Goal: Register for event/course

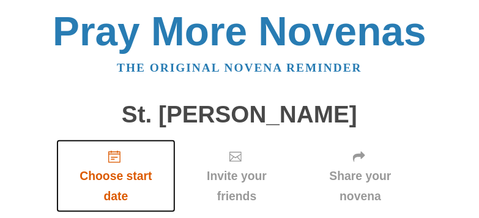
click at [105, 168] on span "Choose start date" at bounding box center [115, 186] width 95 height 40
click at [115, 159] on icon "Choose start date" at bounding box center [114, 156] width 12 height 12
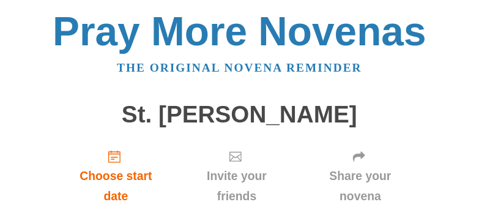
drag, startPoint x: 481, startPoint y: 41, endPoint x: 178, endPoint y: 79, distance: 305.1
click at [178, 79] on div "Pray More Novenas The original novena reminder St. Jude Novena Choose start dat…" at bounding box center [239, 182] width 459 height 365
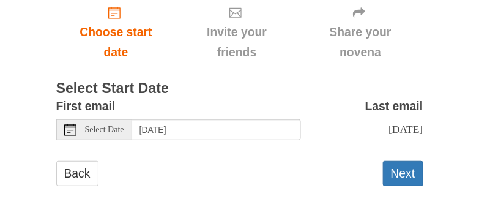
scroll to position [144, 0]
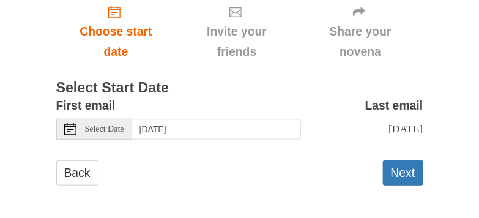
click at [107, 126] on span "Select Date" at bounding box center [104, 129] width 39 height 9
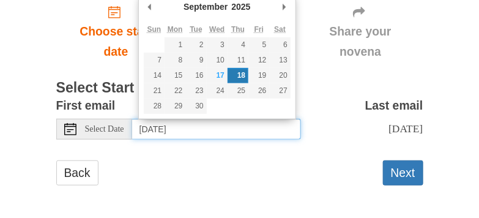
type input "Wednesday, September 17th"
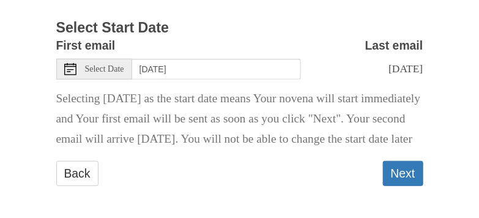
scroll to position [227, 0]
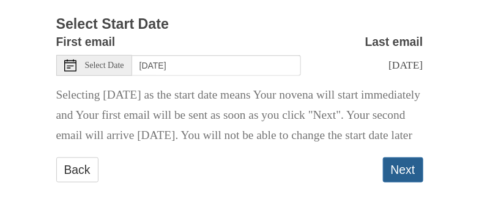
click at [400, 174] on button "Next" at bounding box center [403, 169] width 40 height 25
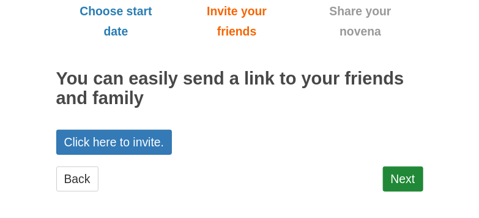
scroll to position [172, 0]
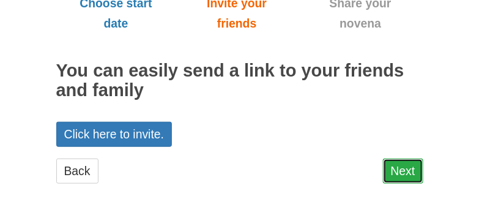
click at [410, 174] on link "Next" at bounding box center [403, 170] width 40 height 25
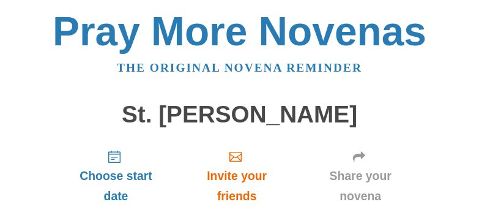
scroll to position [169, 0]
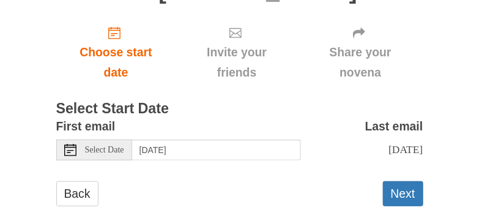
scroll to position [158, 0]
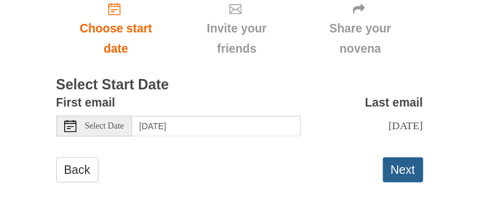
click at [405, 180] on button "Next" at bounding box center [403, 169] width 40 height 25
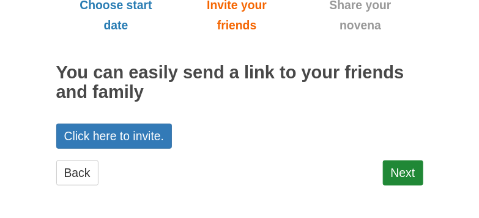
scroll to position [172, 0]
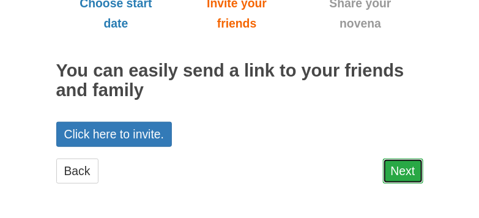
click at [409, 175] on link "Next" at bounding box center [403, 170] width 40 height 25
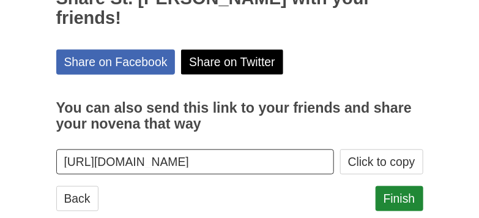
scroll to position [252, 0]
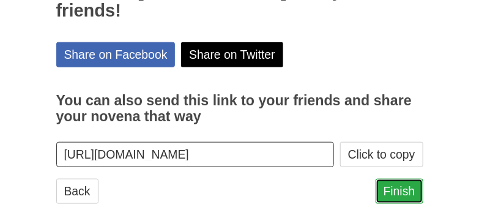
click at [406, 179] on link "Finish" at bounding box center [399, 191] width 48 height 25
